Goal: Find contact information: Find contact information

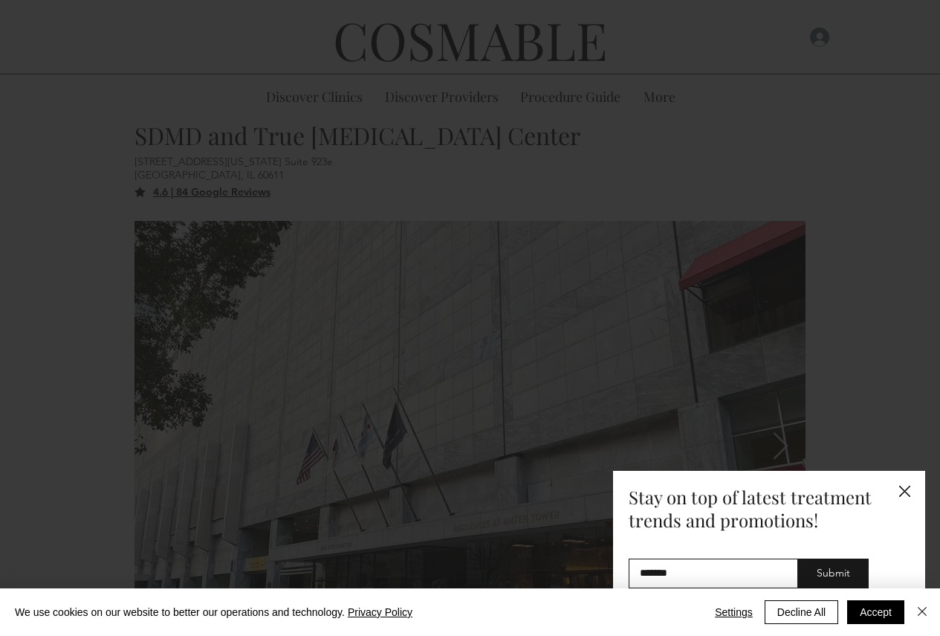
click at [900, 494] on icon "Back to site" at bounding box center [905, 490] width 11 height 11
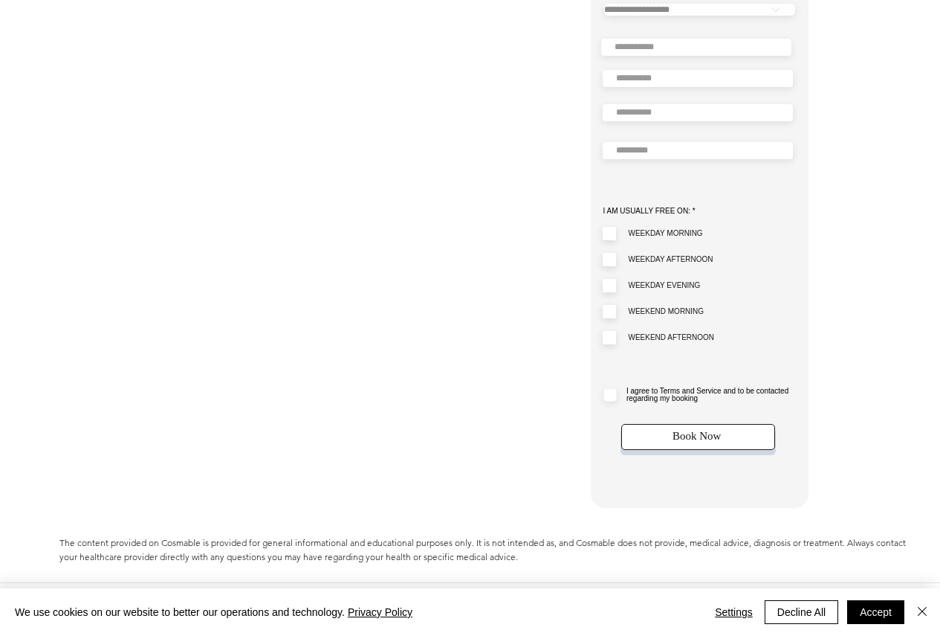
scroll to position [3619, 0]
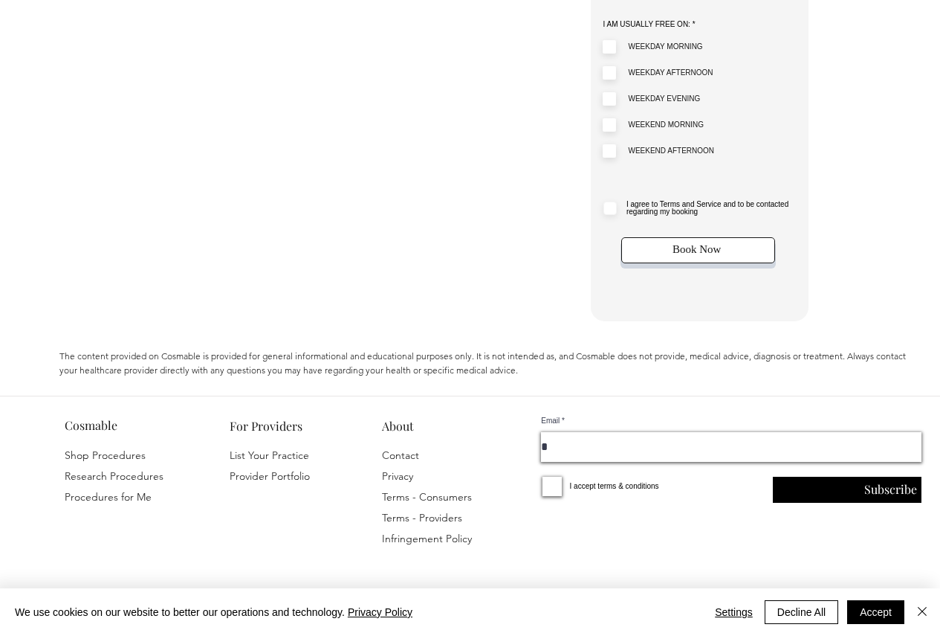
click at [401, 448] on link "Contact" at bounding box center [400, 454] width 37 height 13
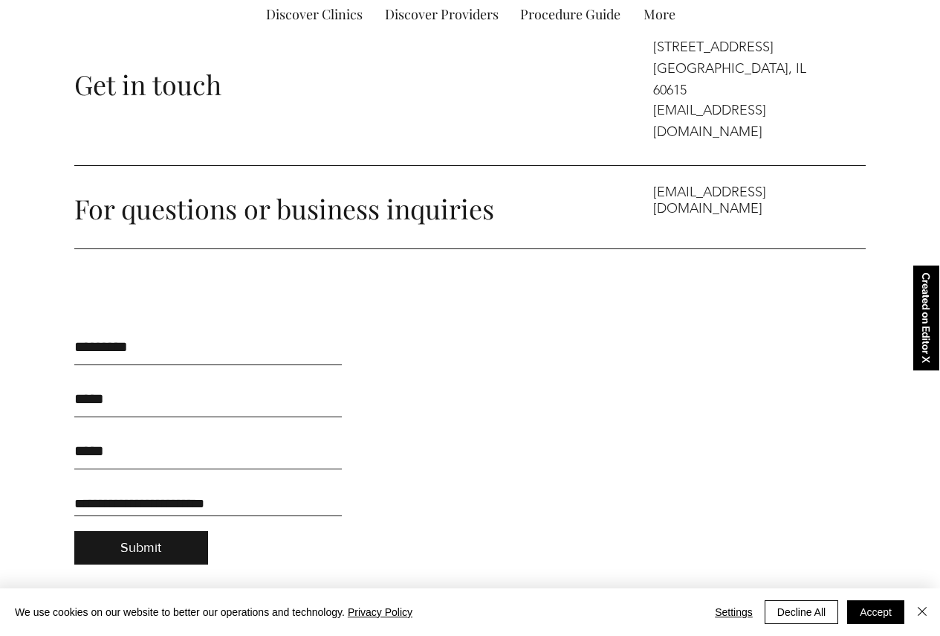
scroll to position [33, 0]
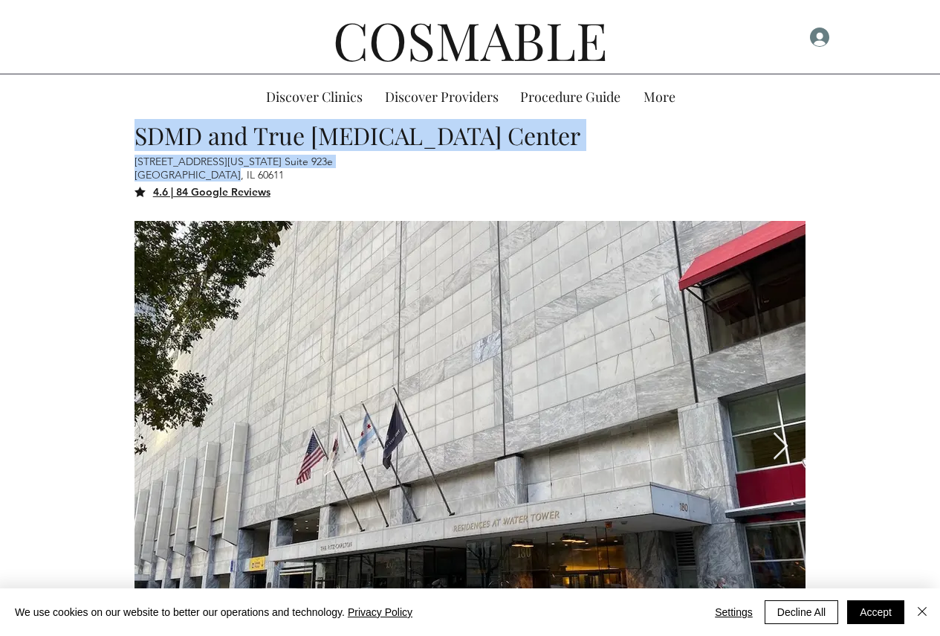
drag, startPoint x: 137, startPoint y: 132, endPoint x: 265, endPoint y: 170, distance: 133.6
click at [265, 170] on div "SDMD and True [MEDICAL_DATA] Center [STREET_ADDRESS][US_STATE] [GEOGRAPHIC_DATA…" at bounding box center [471, 448] width 672 height 659
copy div "SDMD and True [MEDICAL_DATA] Center [STREET_ADDRESS][US_STATE] [GEOGRAPHIC_DATA]"
